Goal: Information Seeking & Learning: Learn about a topic

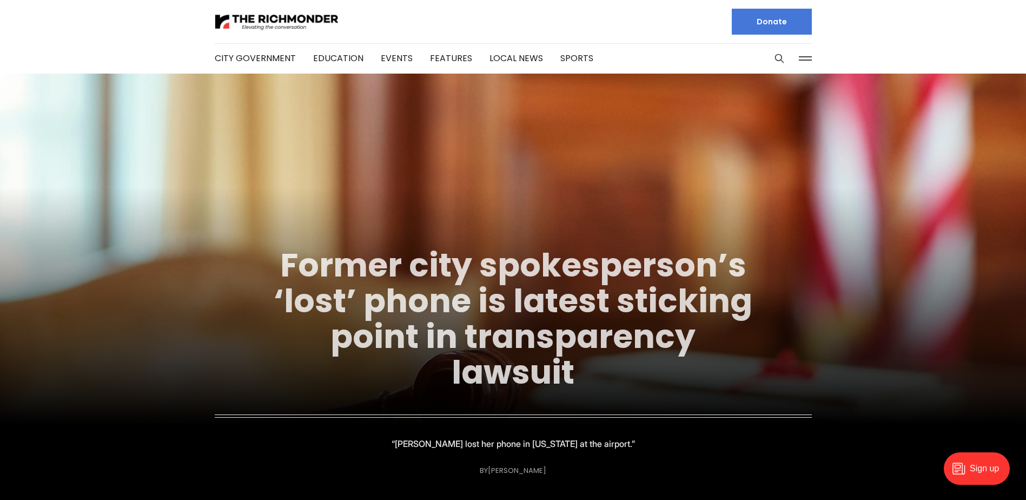
click at [565, 303] on link "Former city spokesperson’s ‘lost’ phone is latest sticking point in transparenc…" at bounding box center [513, 318] width 479 height 152
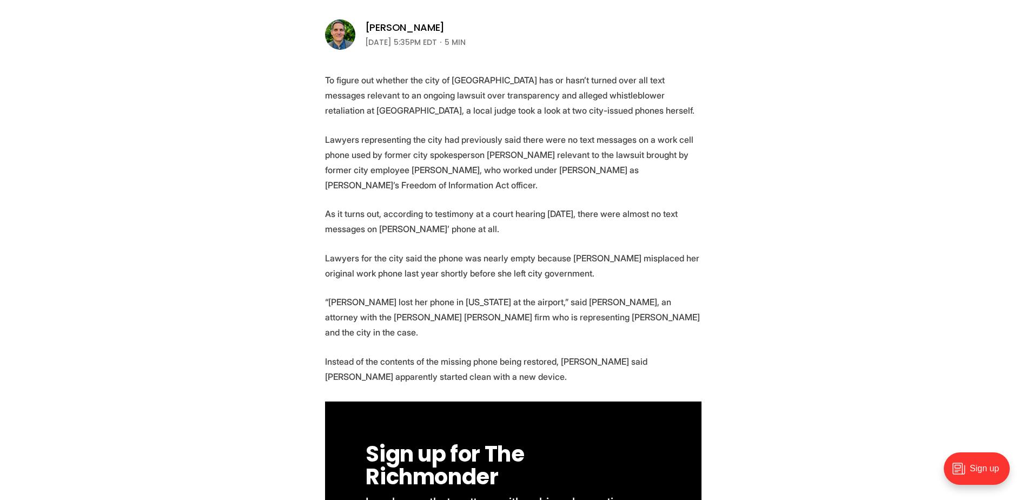
scroll to position [378, 0]
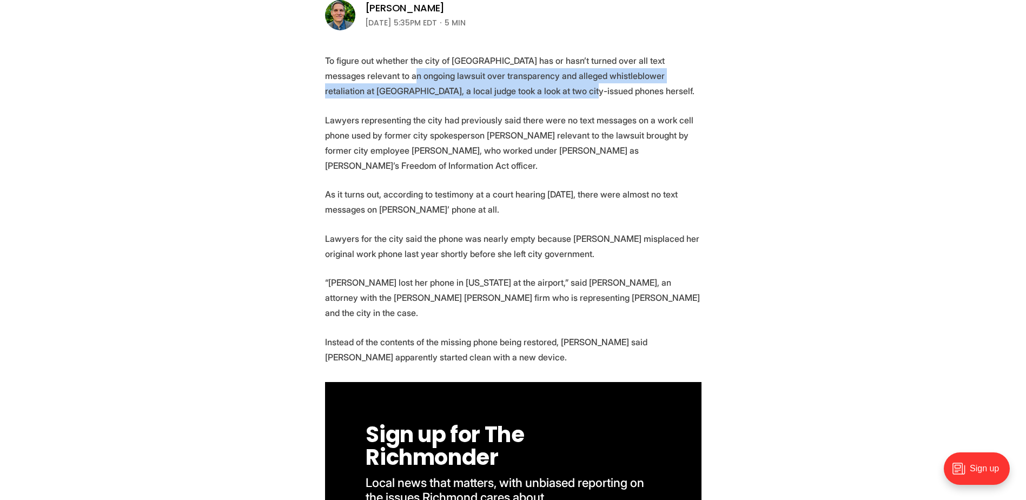
drag, startPoint x: 477, startPoint y: 70, endPoint x: 496, endPoint y: 93, distance: 29.6
click at [496, 93] on p "To figure out whether the city of Richmond has or hasn’t turned over all text m…" at bounding box center [513, 75] width 376 height 45
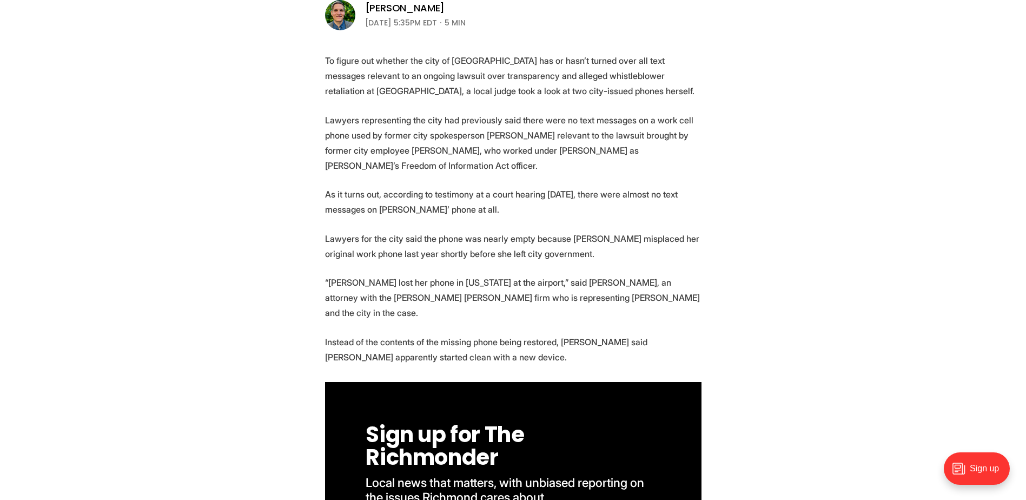
click at [500, 92] on p "To figure out whether the city of Richmond has or hasn’t turned over all text m…" at bounding box center [513, 75] width 376 height 45
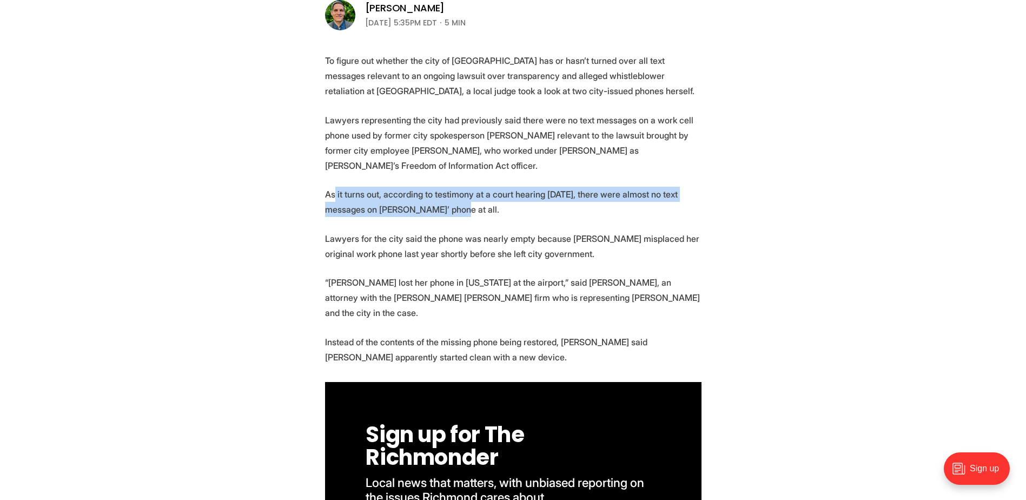
drag, startPoint x: 335, startPoint y: 193, endPoint x: 442, endPoint y: 213, distance: 108.9
click at [442, 213] on p "As it turns out, according to testimony at a court hearing Wednesday, there wer…" at bounding box center [513, 202] width 376 height 30
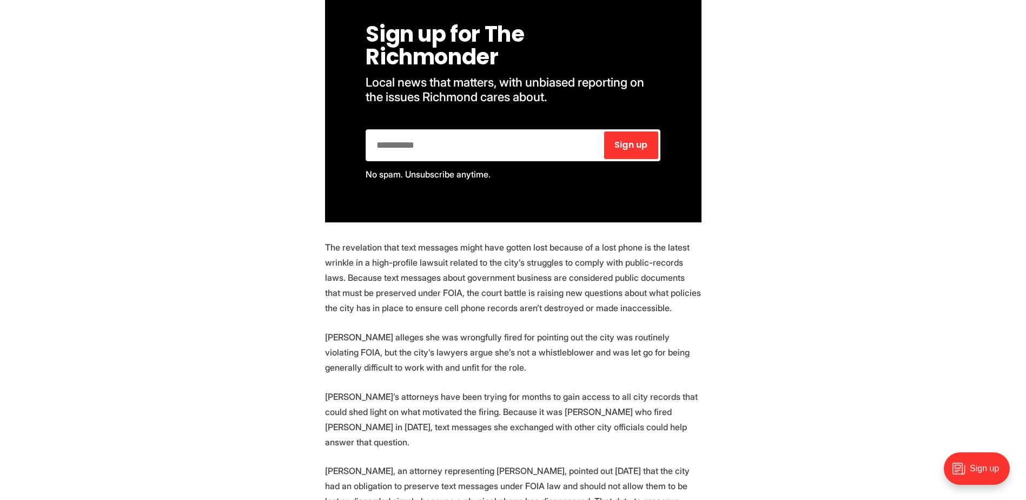
scroll to position [811, 0]
